Goal: Task Accomplishment & Management: Complete application form

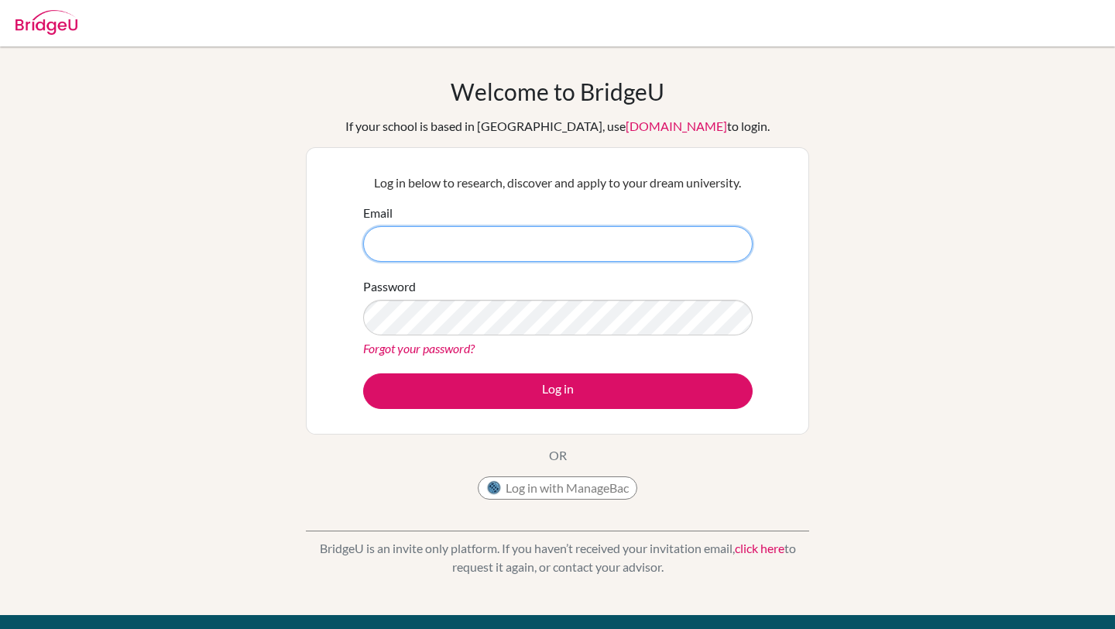
click at [531, 242] on input "Email" at bounding box center [557, 244] width 389 height 36
type input "DIAB220123@diabstudents.com"
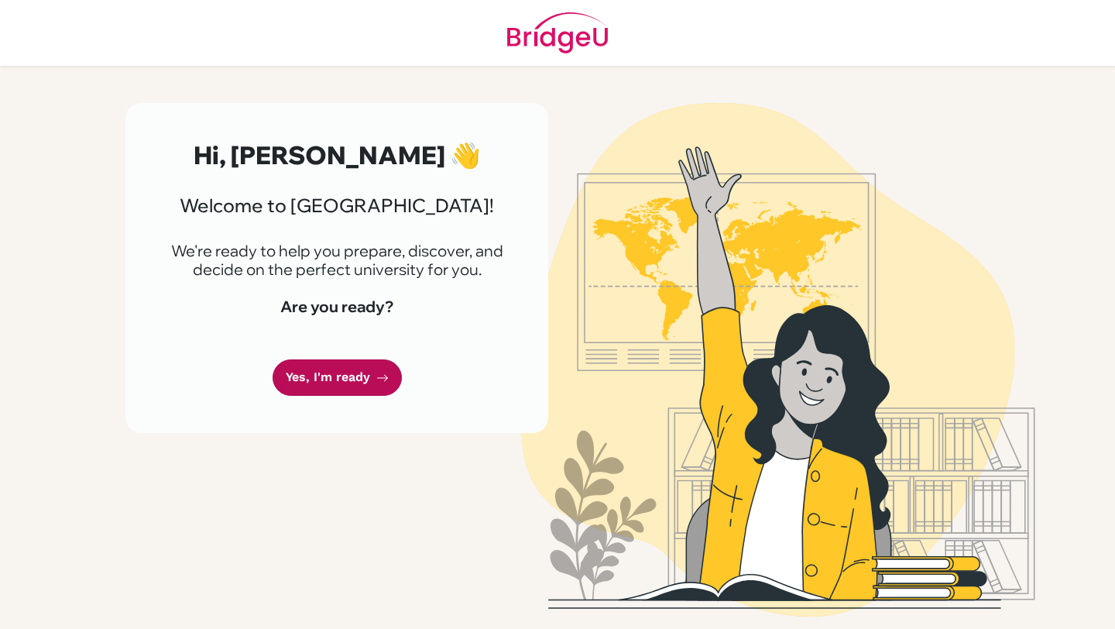
click at [366, 367] on link "Yes, I'm ready" at bounding box center [337, 377] width 129 height 36
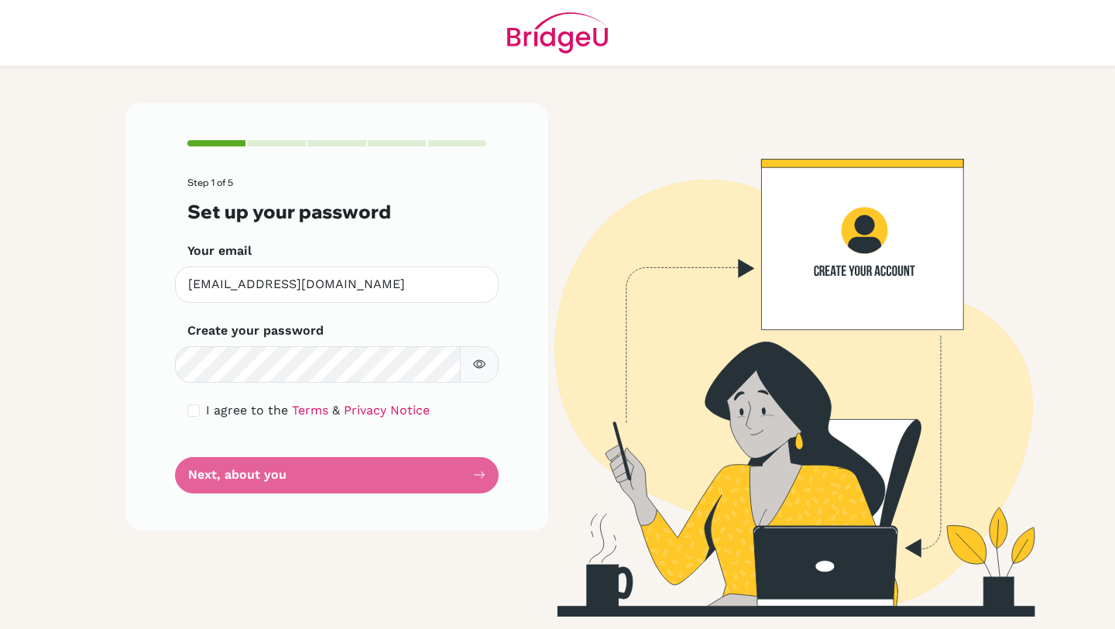
click at [476, 361] on icon "button" at bounding box center [479, 364] width 12 height 9
click at [476, 361] on icon "button" at bounding box center [478, 364] width 11 height 10
click at [189, 410] on input "checkbox" at bounding box center [193, 410] width 12 height 12
checkbox input "true"
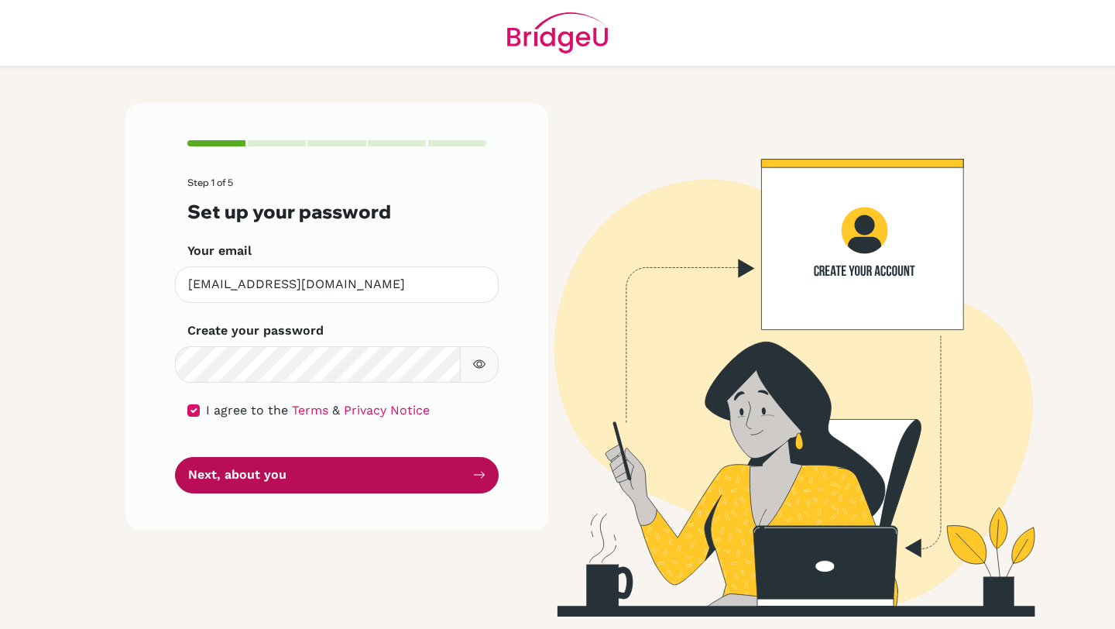
click at [293, 489] on button "Next, about you" at bounding box center [337, 475] width 324 height 36
